Goal: Entertainment & Leisure: Consume media (video, audio)

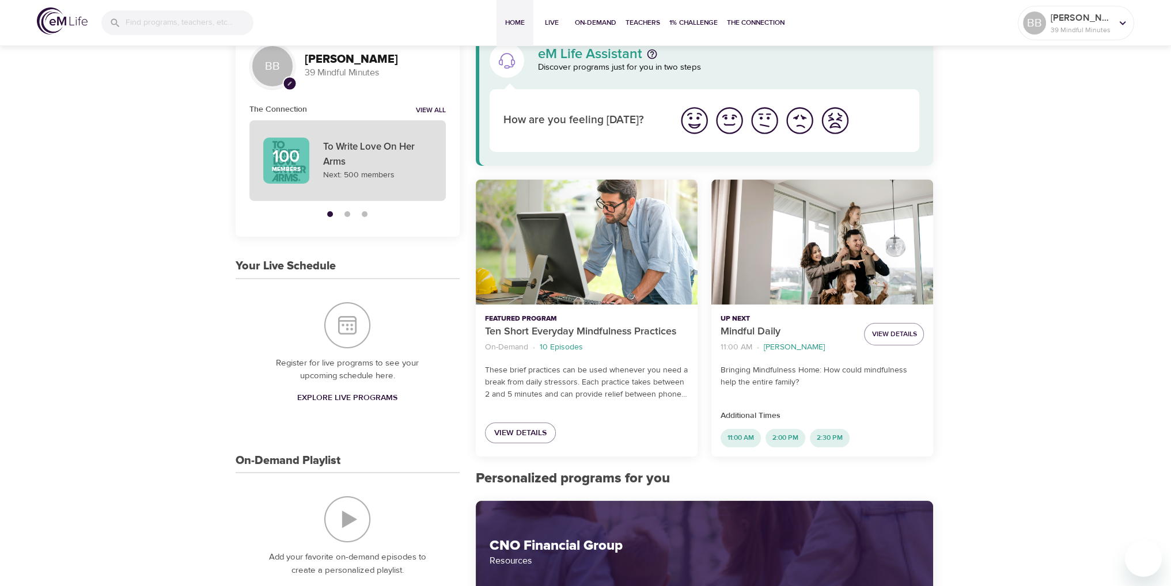
scroll to position [58, 0]
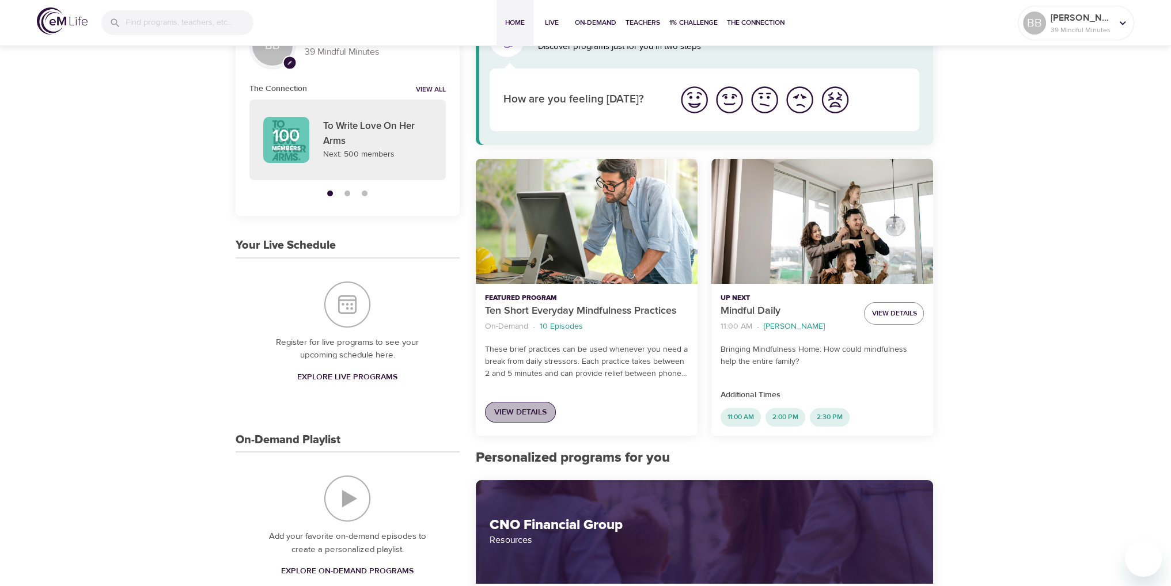
click at [532, 414] on span "View Details" at bounding box center [520, 412] width 52 height 14
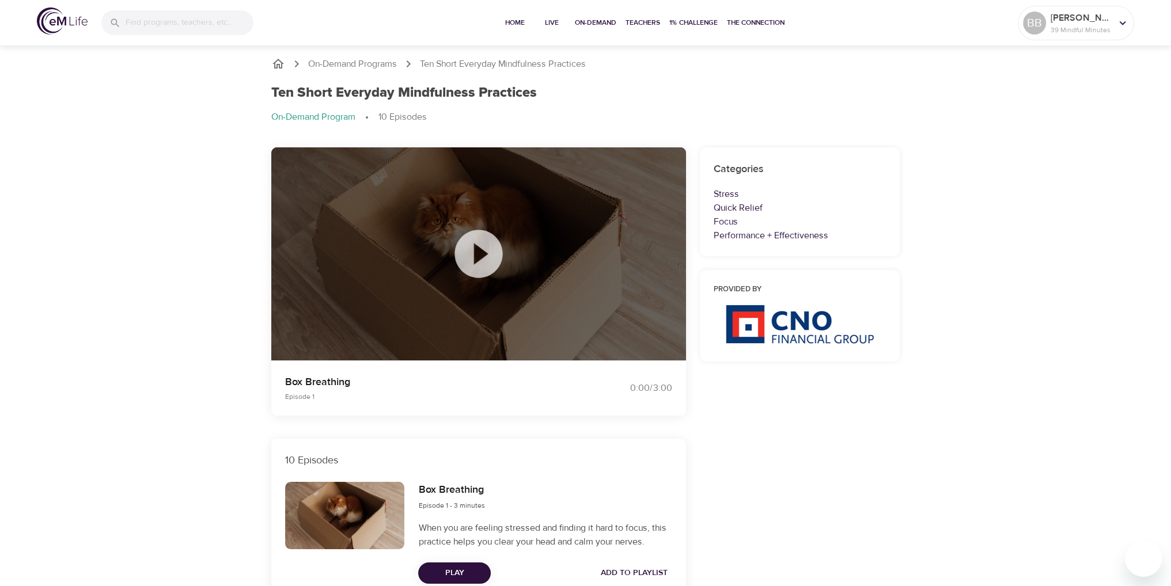
click at [479, 253] on icon at bounding box center [479, 254] width 58 height 58
click at [482, 217] on icon at bounding box center [478, 224] width 48 height 48
click at [477, 299] on span "Play from beginning" at bounding box center [479, 302] width 90 height 14
